Goal: Check status: Verify the current state of an ongoing process or item

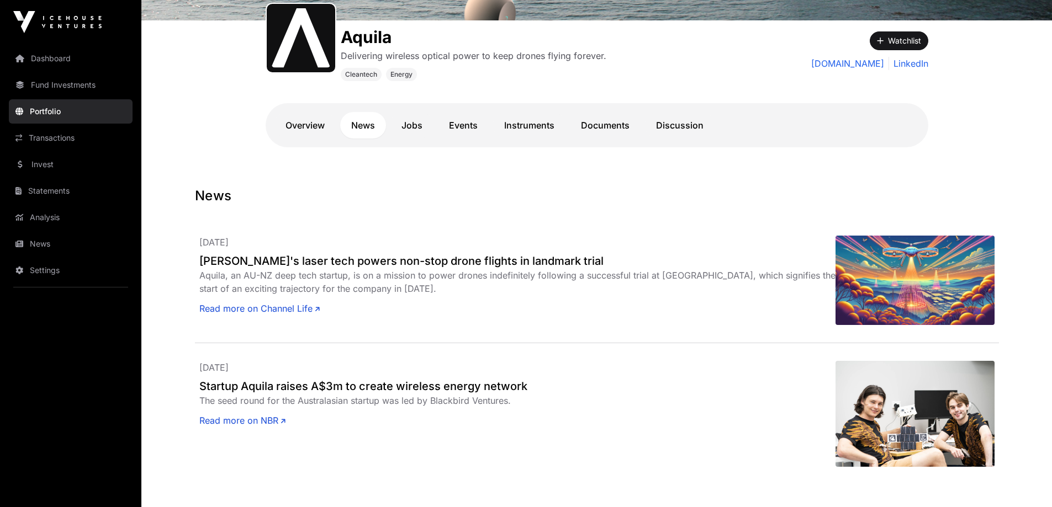
scroll to position [166, 0]
click at [40, 62] on link "Dashboard" at bounding box center [71, 58] width 124 height 24
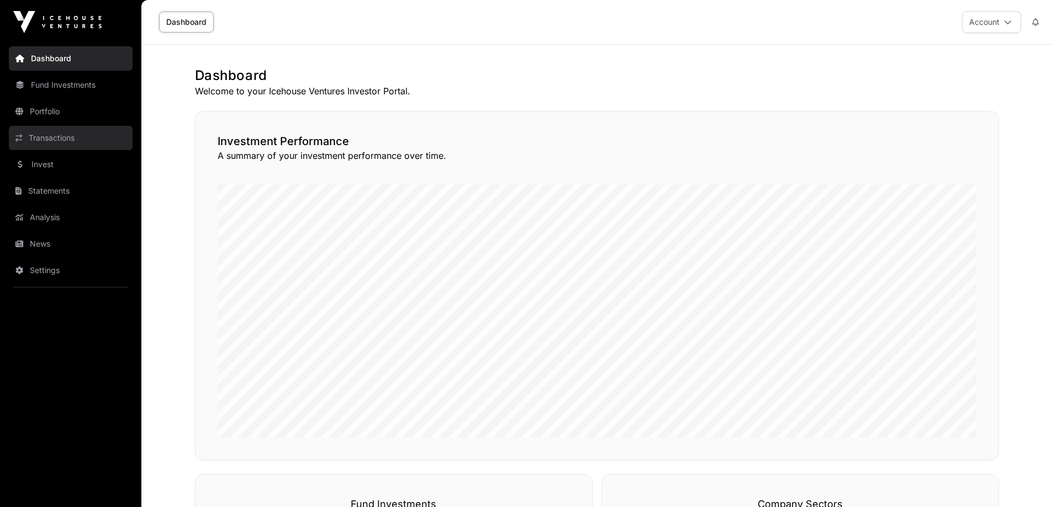
click at [43, 142] on link "Transactions" at bounding box center [71, 138] width 124 height 24
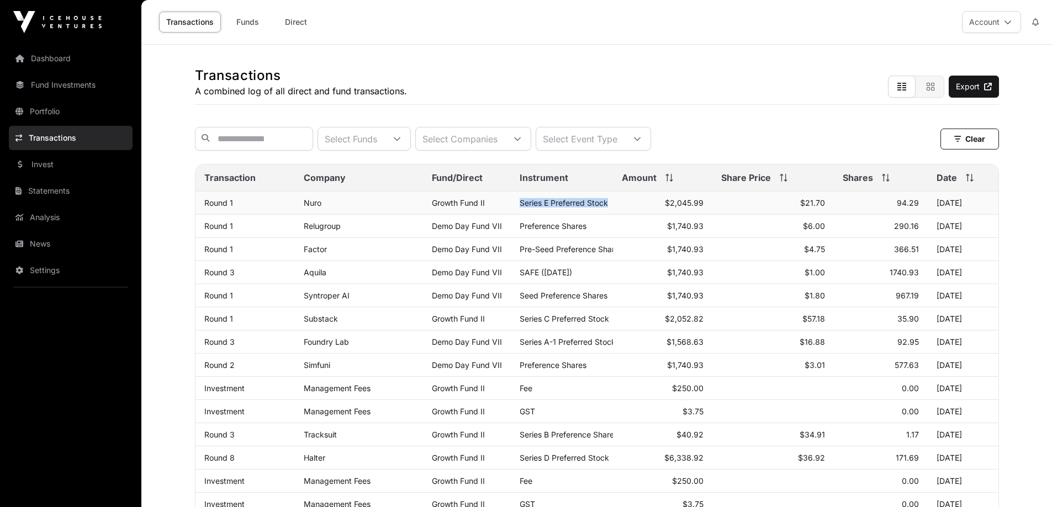
drag, startPoint x: 521, startPoint y: 211, endPoint x: 637, endPoint y: 209, distance: 115.9
click at [637, 209] on tr "Round 1 Nuro Growth Fund II Series E Preferred Stock $2,045.99 $21.70 94.29 [DA…" at bounding box center [596, 203] width 803 height 23
click at [637, 209] on td "$2,045.99" at bounding box center [663, 203] width 100 height 23
click at [710, 71] on div "Transactions A combined log of all direct and fund transactions. Export" at bounding box center [597, 75] width 804 height 60
drag, startPoint x: 560, startPoint y: 259, endPoint x: 634, endPoint y: 259, distance: 73.4
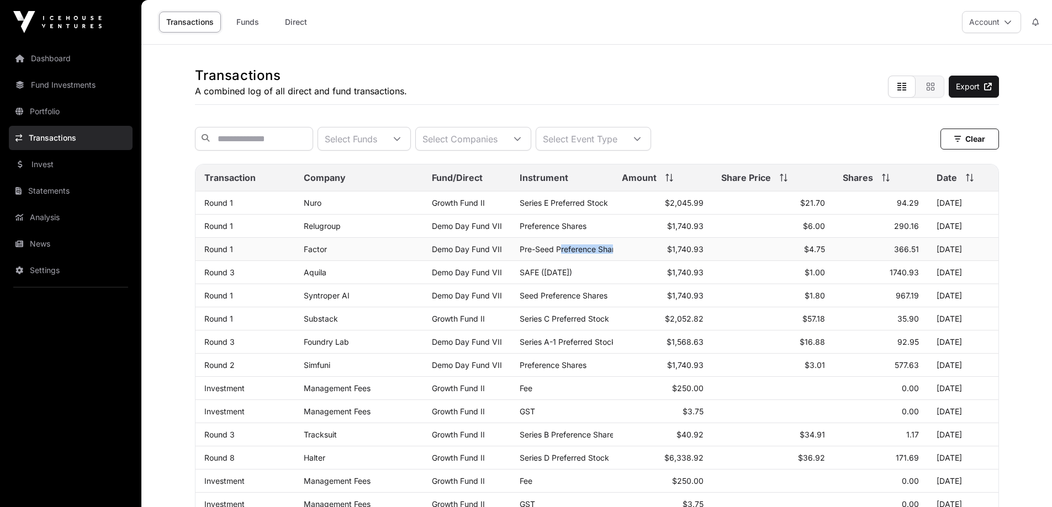
click at [634, 259] on tr "Round 1 Factor Demo Day Fund VII Pre-Seed Preference Shares $1,740.93 $4.75 366…" at bounding box center [596, 249] width 803 height 23
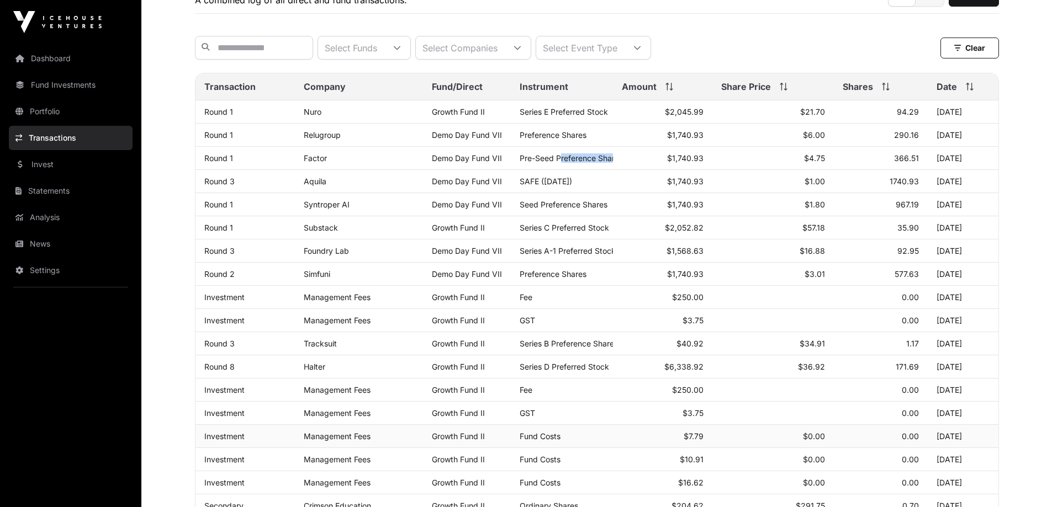
scroll to position [110, 0]
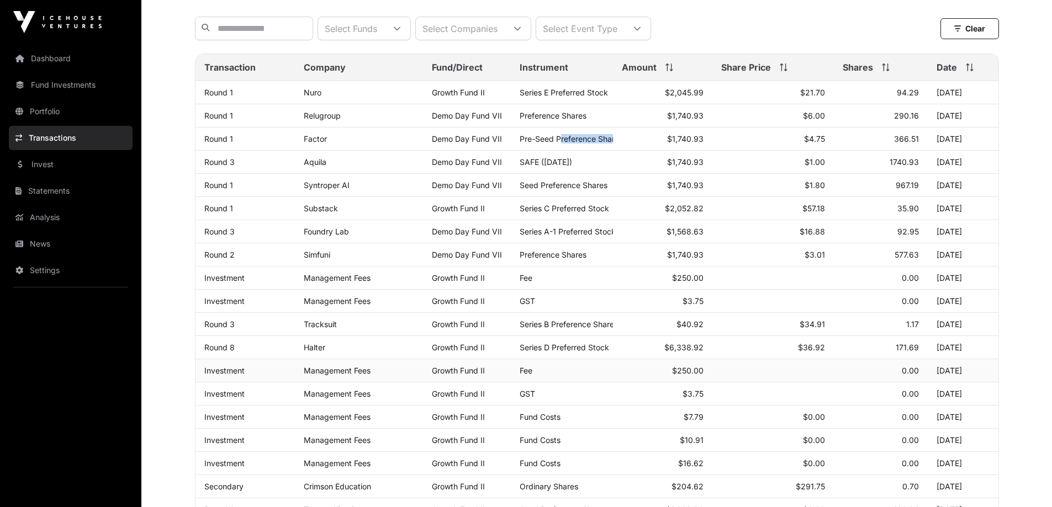
drag, startPoint x: 929, startPoint y: 379, endPoint x: 978, endPoint y: 379, distance: 48.6
click at [978, 379] on td "[DATE]" at bounding box center [962, 370] width 71 height 23
drag, startPoint x: 937, startPoint y: 286, endPoint x: 986, endPoint y: 280, distance: 49.4
click at [986, 280] on td "[DATE]" at bounding box center [962, 278] width 71 height 23
click at [76, 81] on link "Fund Investments" at bounding box center [71, 85] width 124 height 24
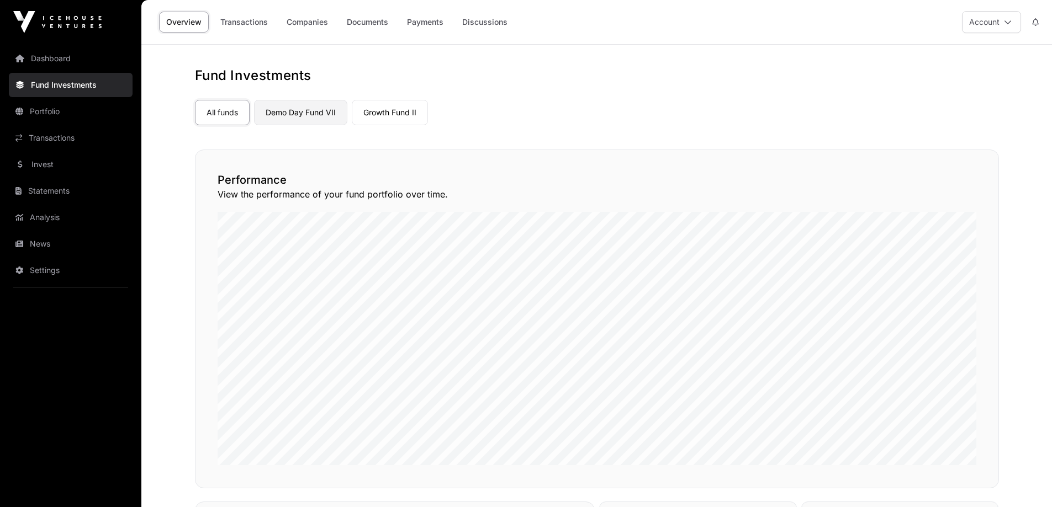
click at [315, 105] on link "Demo Day Fund VII" at bounding box center [300, 112] width 93 height 25
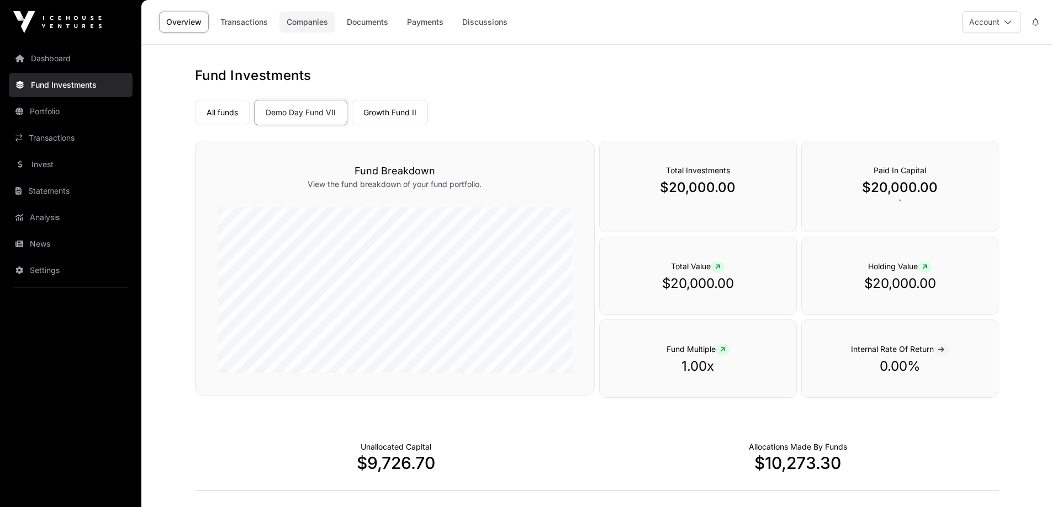
click at [323, 25] on link "Companies" at bounding box center [307, 22] width 56 height 21
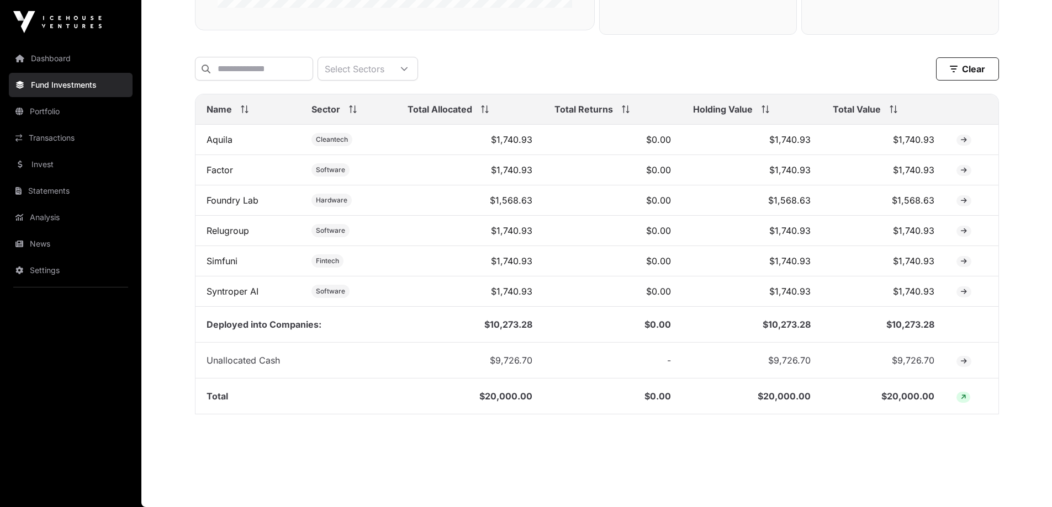
scroll to position [382, 0]
